Goal: Task Accomplishment & Management: Use online tool/utility

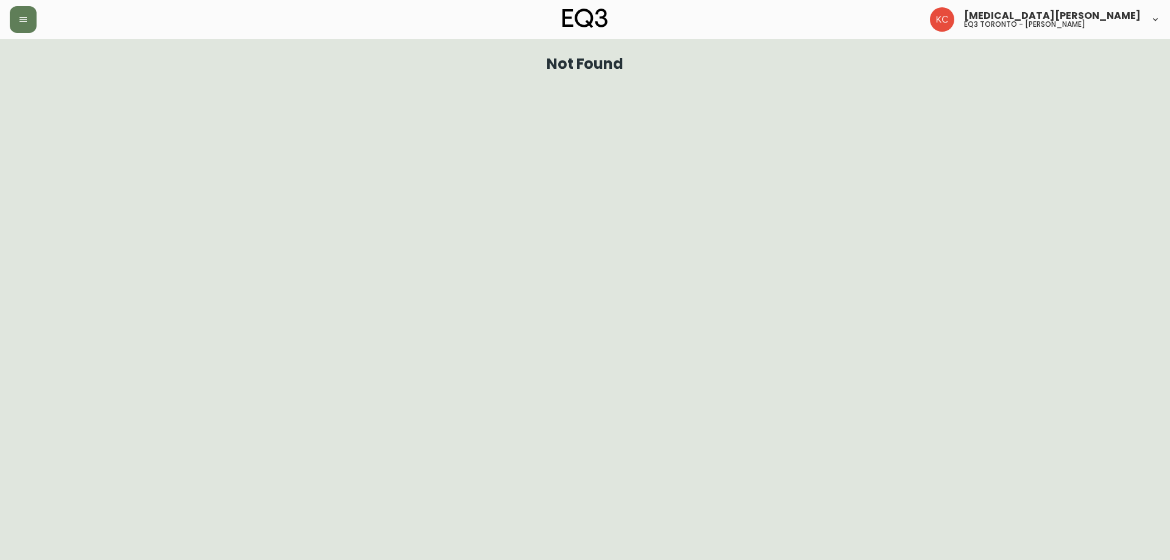
click at [24, 16] on icon "button" at bounding box center [23, 20] width 10 height 10
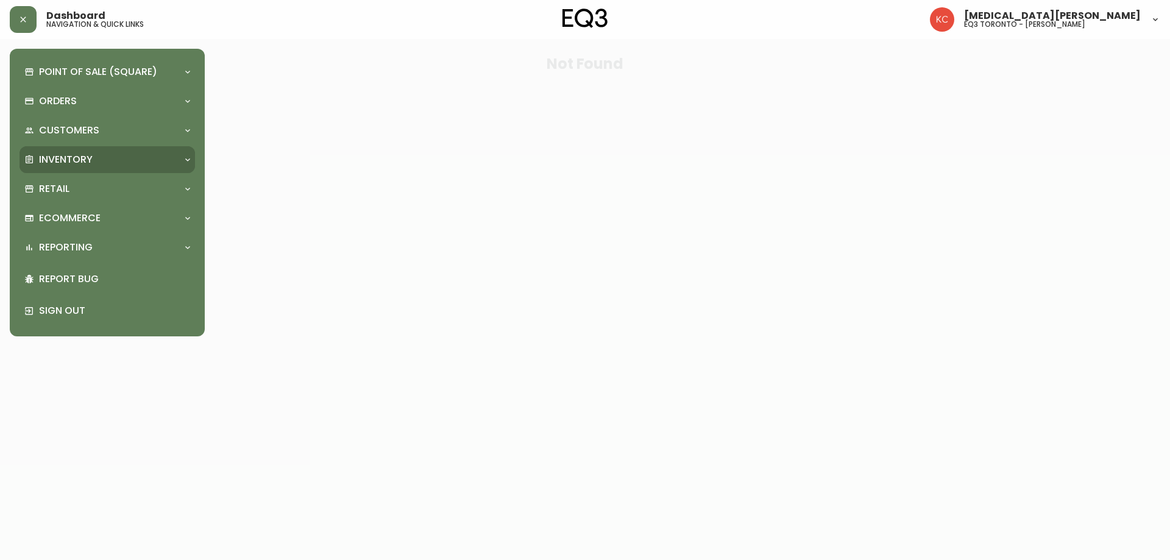
click at [107, 164] on div "Inventory" at bounding box center [101, 159] width 154 height 13
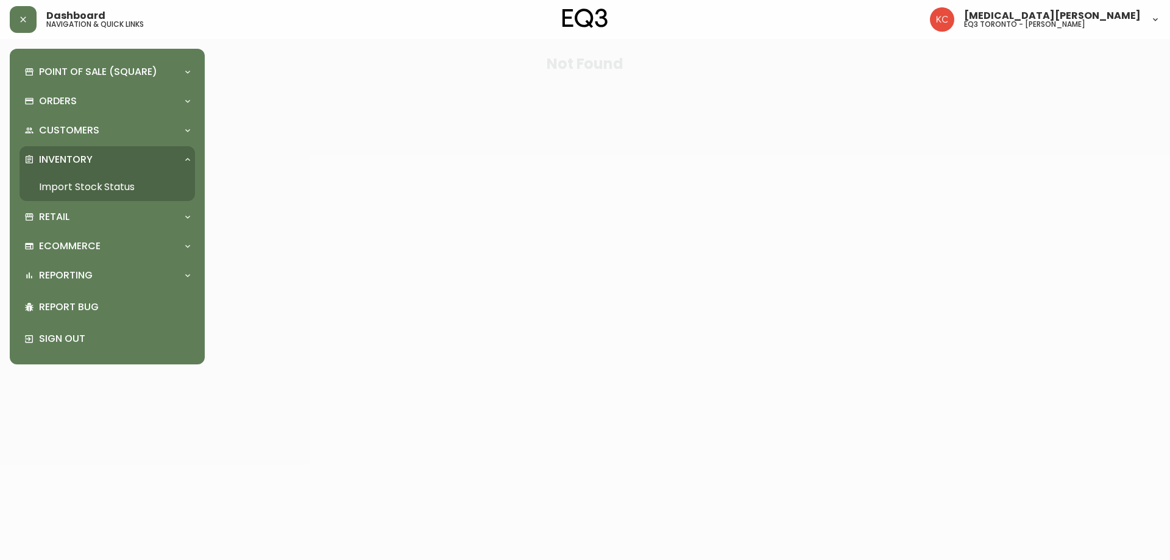
click at [108, 188] on link "Import Stock Status" at bounding box center [108, 187] width 176 height 28
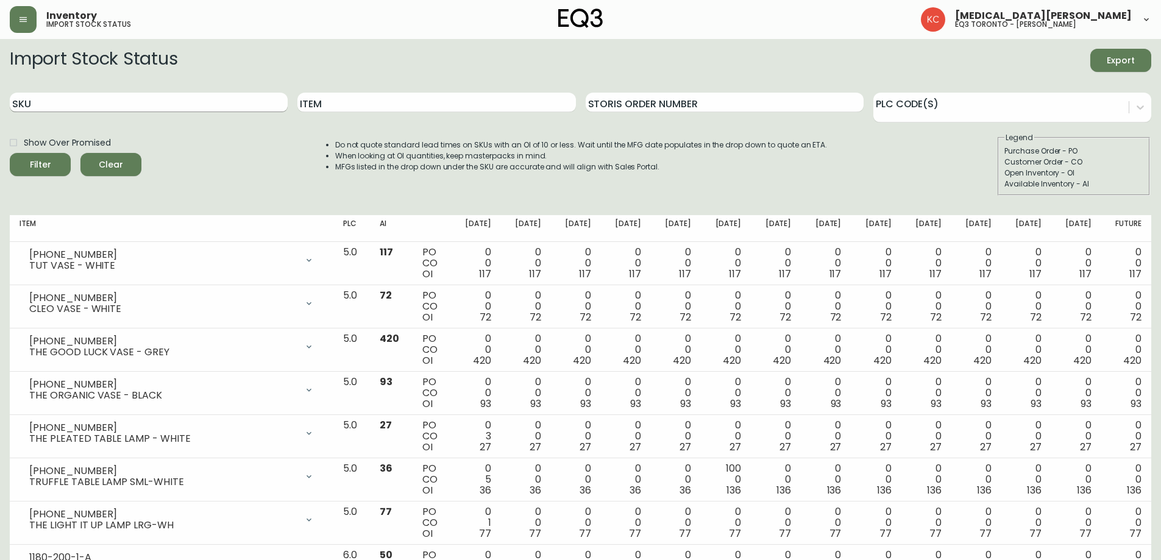
click at [227, 105] on input "SKU" at bounding box center [149, 103] width 278 height 20
click at [350, 106] on input "Item" at bounding box center [436, 103] width 278 height 20
type input "SERENE"
click at [10, 153] on button "Filter" at bounding box center [40, 164] width 61 height 23
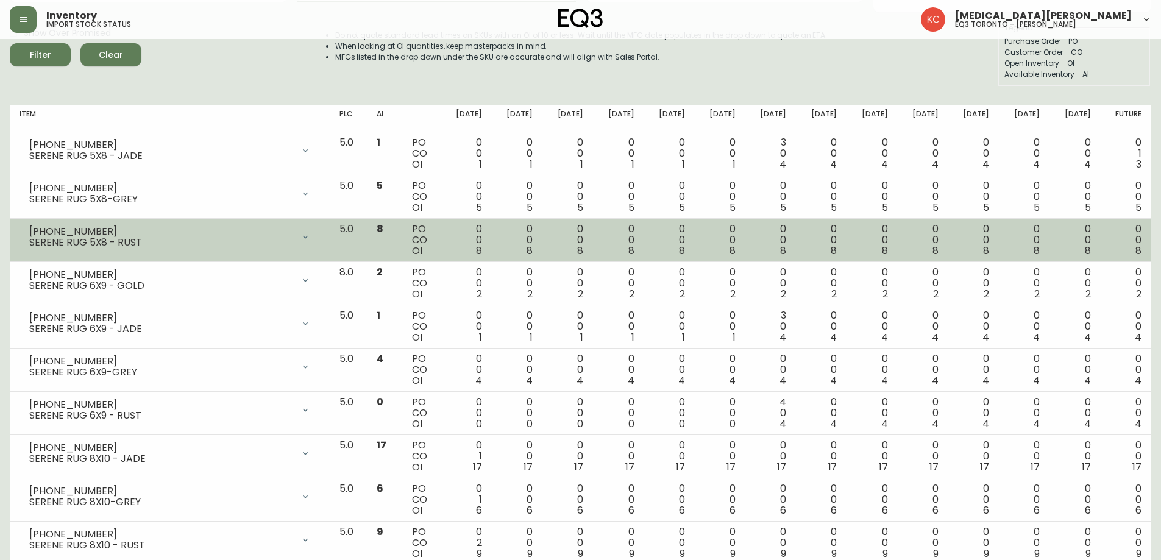
scroll to position [88, 0]
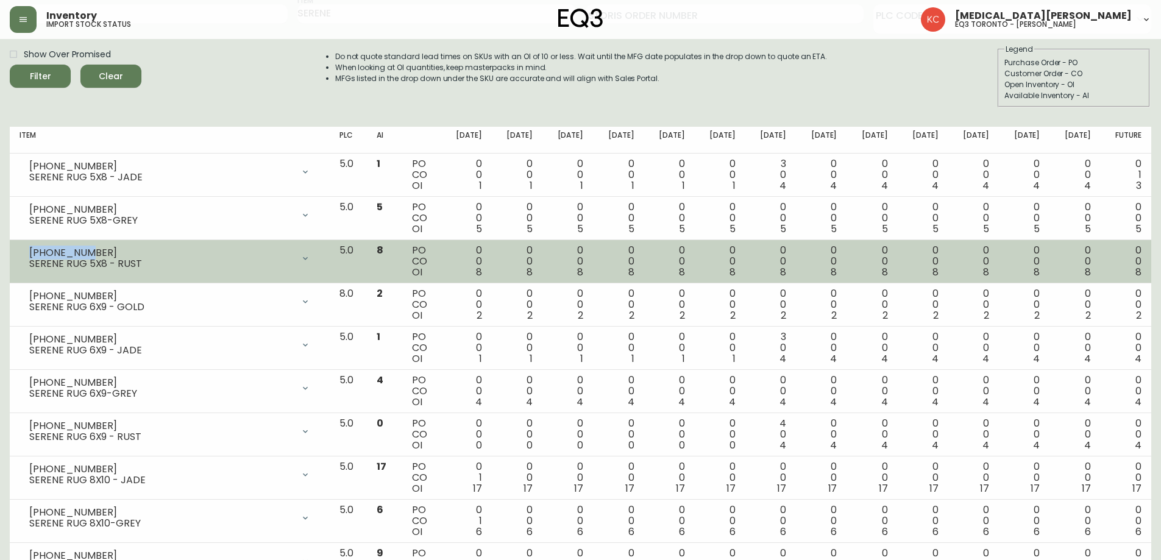
drag, startPoint x: 82, startPoint y: 252, endPoint x: 40, endPoint y: 236, distance: 44.7
click at [29, 252] on div "1190-108-8 SERENE RUG 5X8 - RUST" at bounding box center [170, 258] width 300 height 27
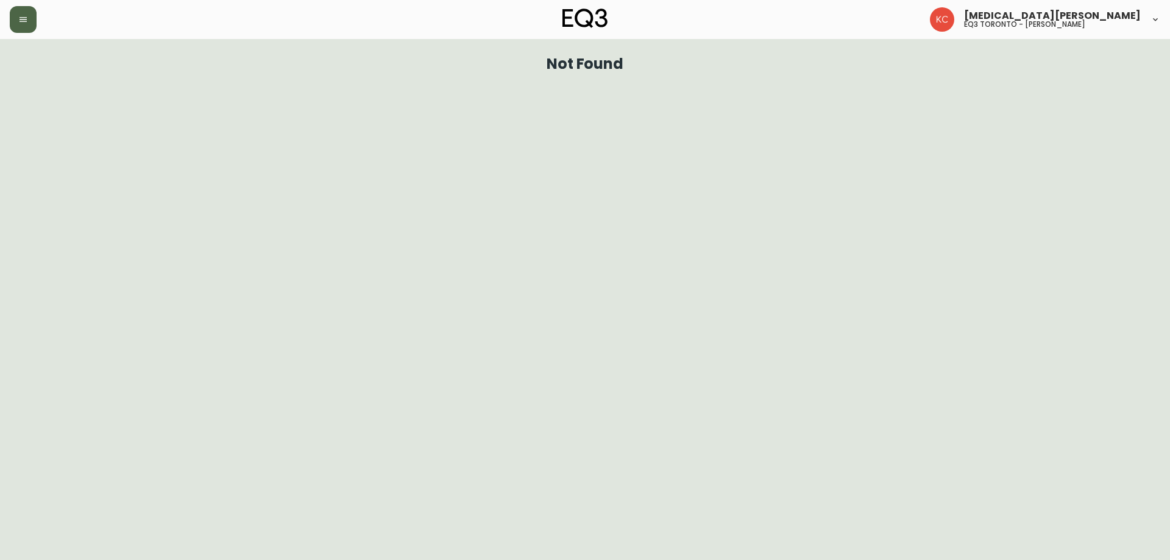
click at [30, 26] on button "button" at bounding box center [23, 19] width 27 height 27
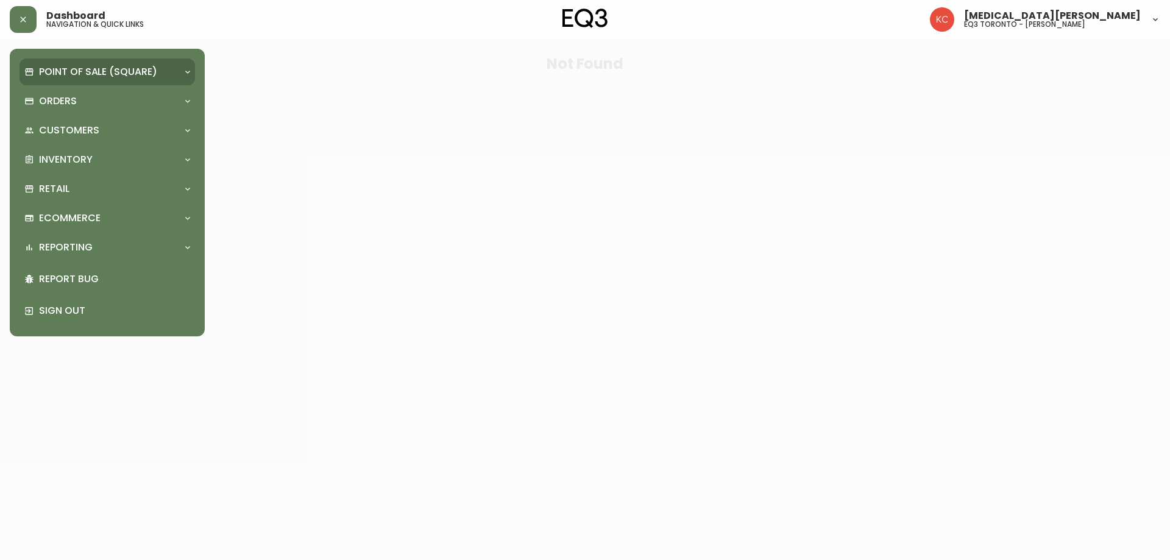
click at [97, 76] on p "Point of Sale (Square)" at bounding box center [98, 71] width 118 height 13
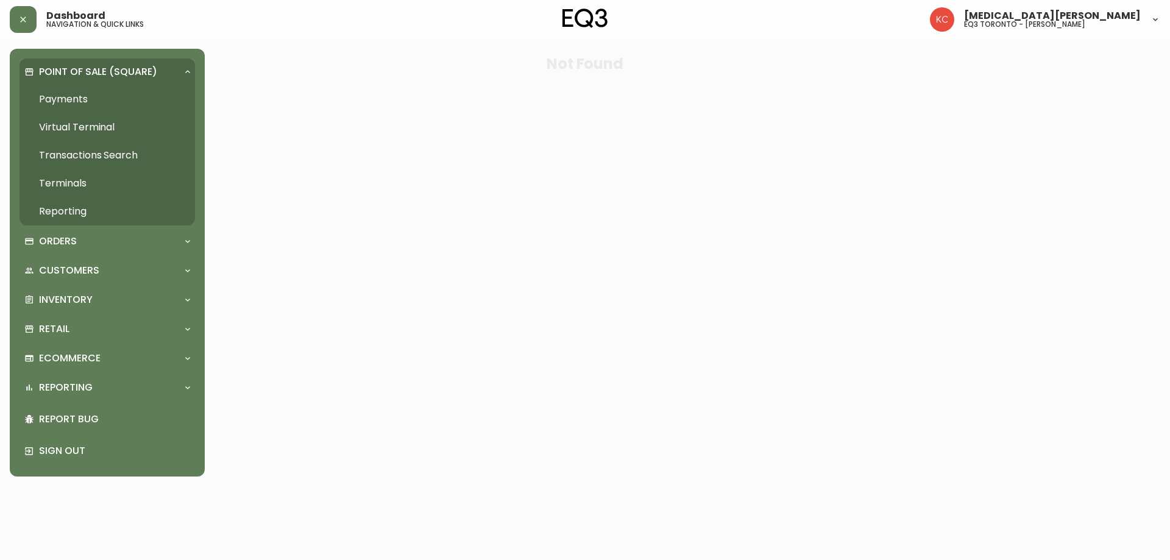
click at [99, 86] on link "Payments" at bounding box center [108, 99] width 176 height 28
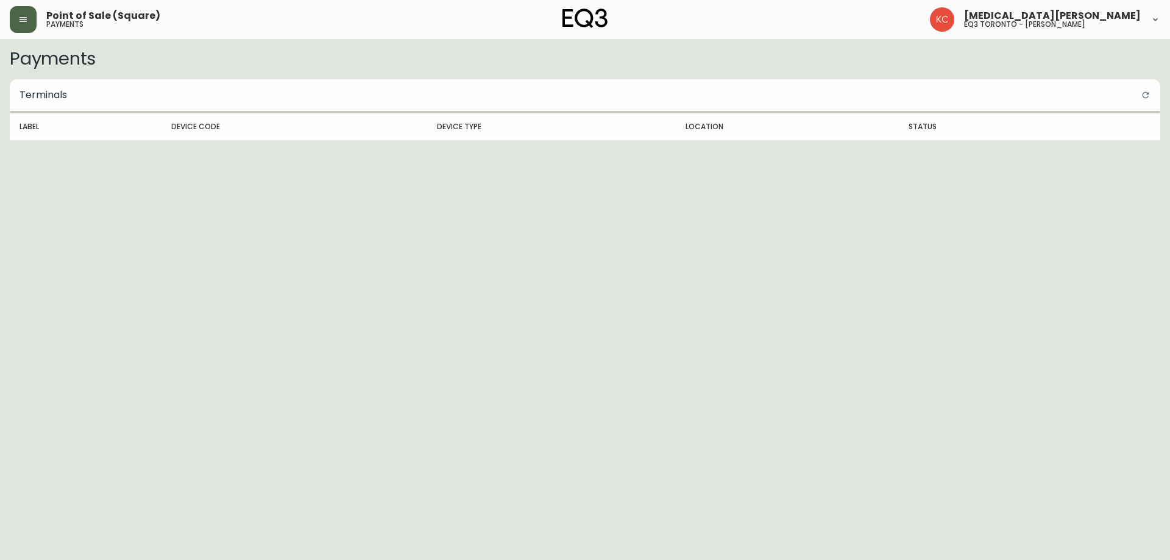
click at [18, 21] on button "button" at bounding box center [23, 19] width 27 height 27
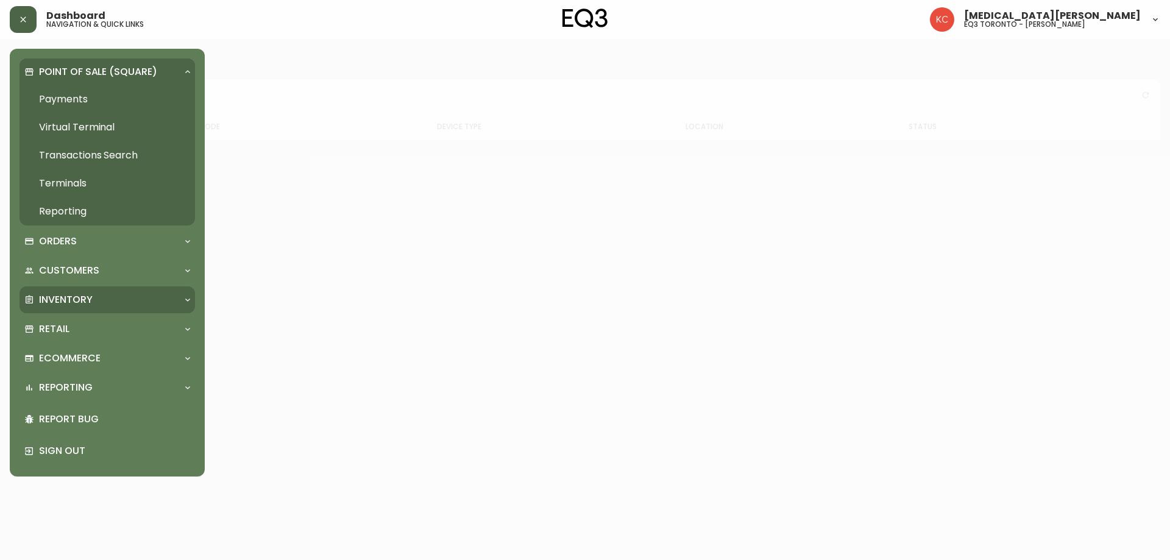
click at [127, 303] on div "Inventory" at bounding box center [101, 299] width 154 height 13
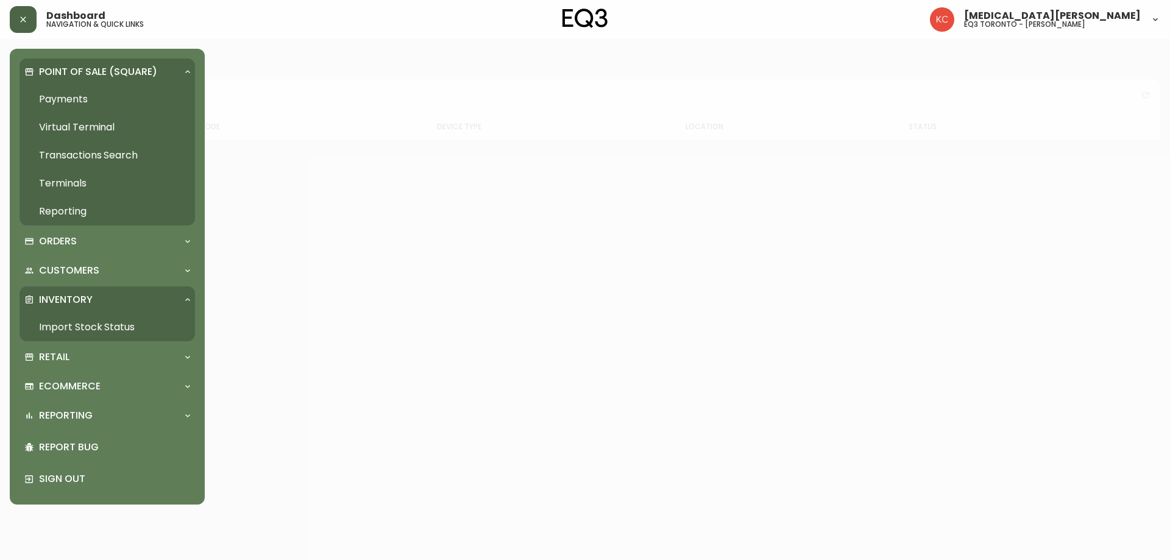
click at [122, 328] on link "Import Stock Status" at bounding box center [108, 327] width 176 height 28
